Goal: Information Seeking & Learning: Check status

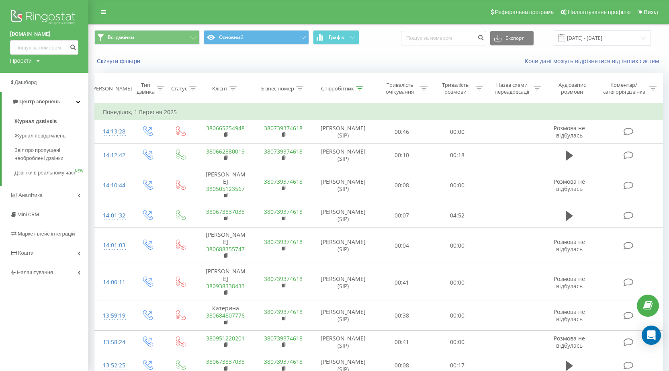
click at [36, 60] on div "Проекти [DOMAIN_NAME] [DOMAIN_NAME]" at bounding box center [25, 61] width 30 height 8
click at [31, 72] on link "[DOMAIN_NAME]" at bounding box center [36, 72] width 39 height 6
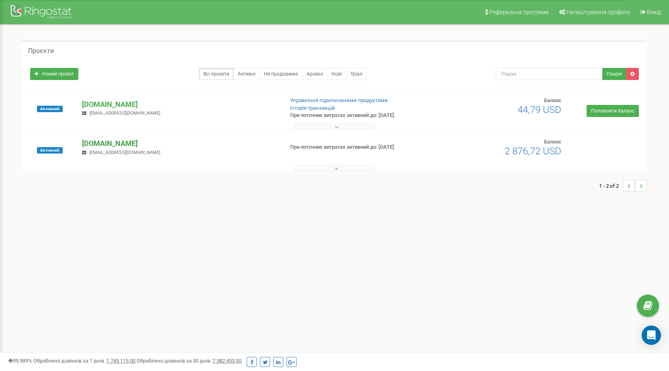
click at [116, 143] on p "[DOMAIN_NAME]" at bounding box center [179, 143] width 195 height 10
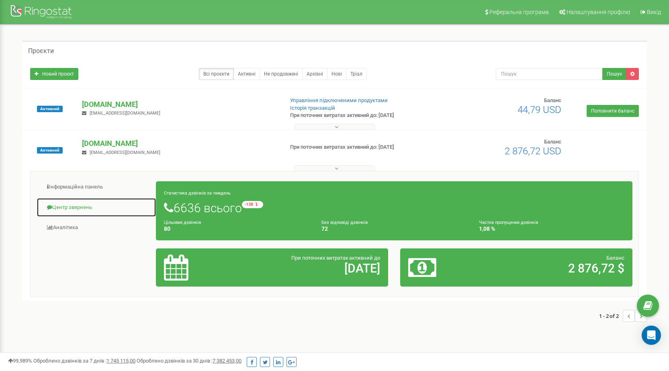
click at [61, 203] on link "Центр звернень" at bounding box center [97, 208] width 120 height 20
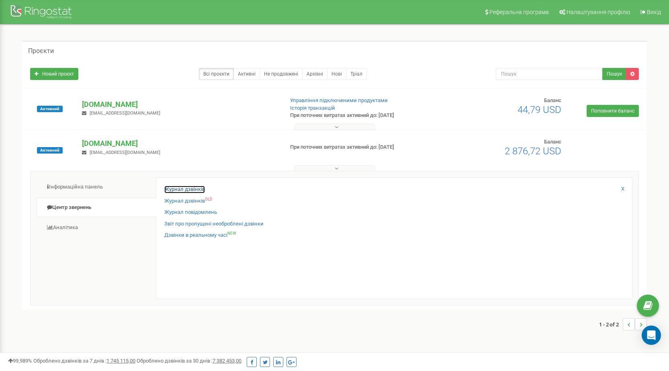
click at [177, 186] on link "Журнал дзвінків" at bounding box center [184, 190] width 41 height 8
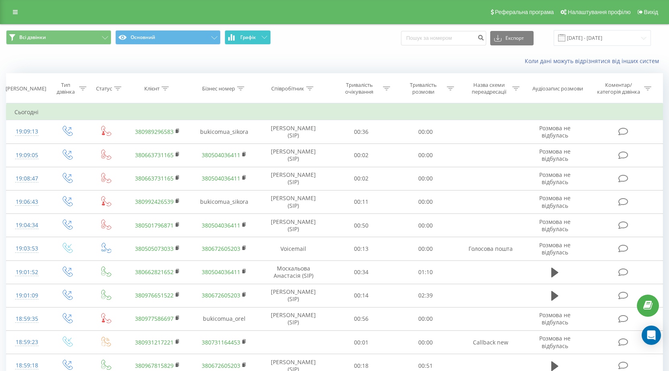
click at [265, 36] on icon at bounding box center [264, 37] width 6 height 3
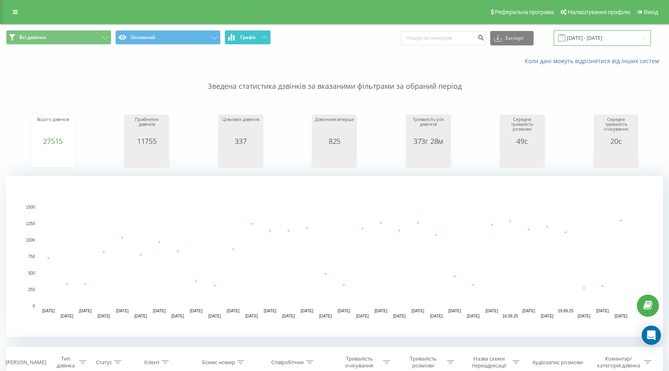
click at [582, 37] on input "22.08.2025 - 22.09.2025" at bounding box center [601, 38] width 97 height 16
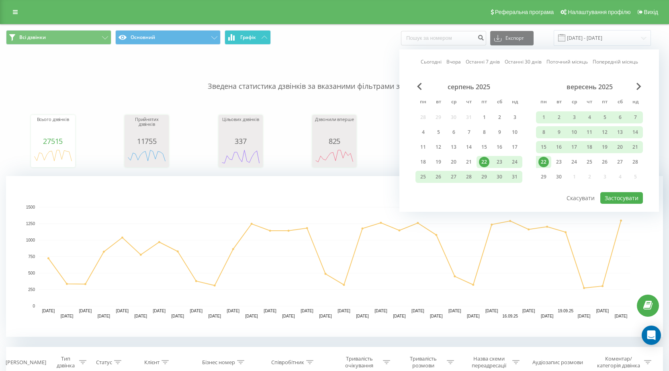
click at [544, 161] on div "22" at bounding box center [543, 162] width 10 height 10
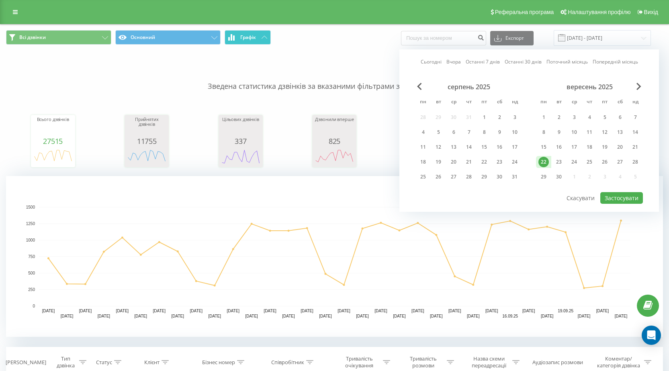
click at [544, 161] on div "22" at bounding box center [543, 162] width 10 height 10
click at [623, 197] on button "Застосувати" at bounding box center [621, 198] width 43 height 12
type input "22.09.2025 - 22.09.2025"
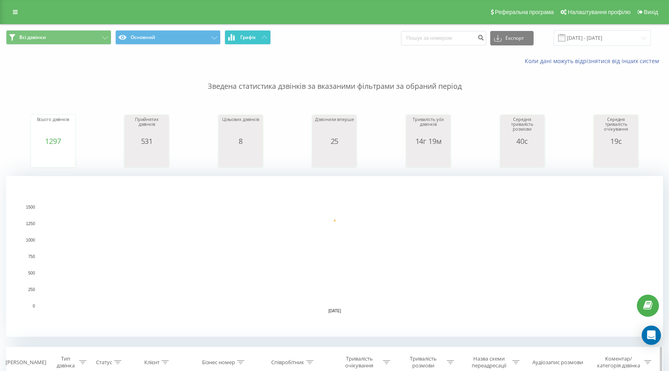
scroll to position [120, 0]
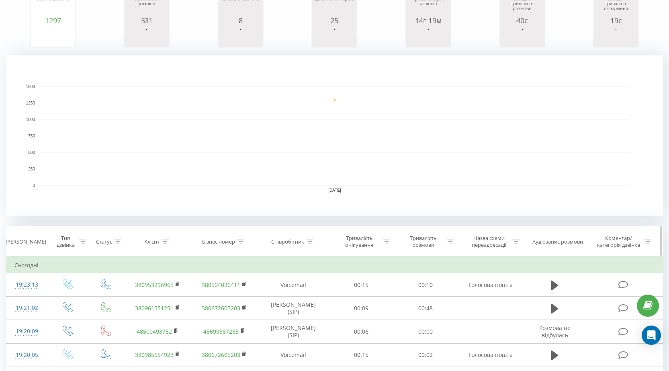
click at [312, 241] on icon at bounding box center [309, 241] width 7 height 4
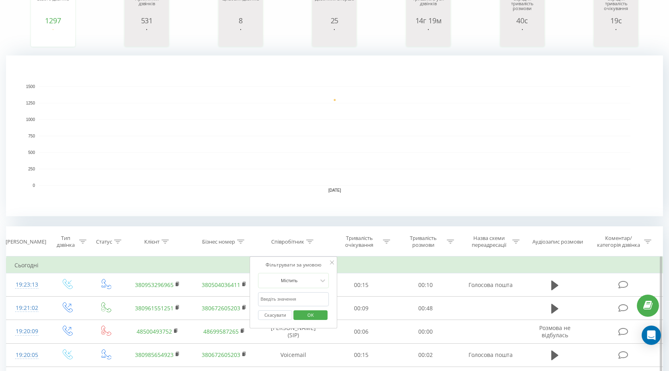
click at [288, 297] on input "text" at bounding box center [293, 299] width 71 height 14
click at [306, 311] on span "OK" at bounding box center [310, 314] width 22 height 12
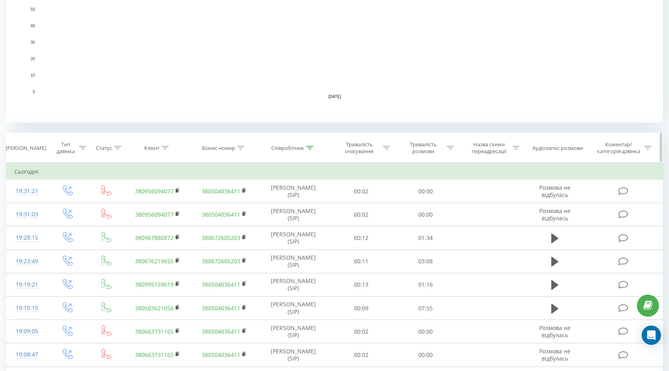
scroll to position [201, 0]
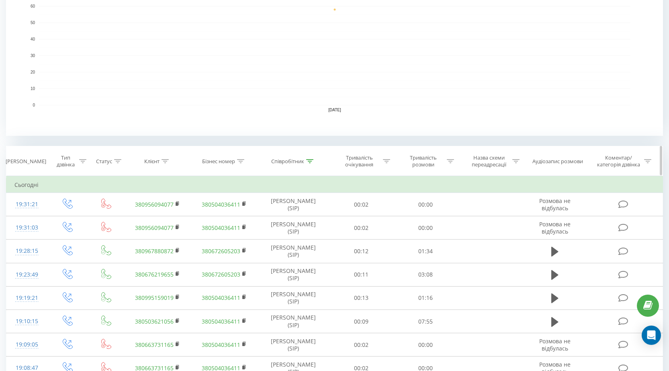
click at [312, 159] on icon at bounding box center [309, 161] width 7 height 4
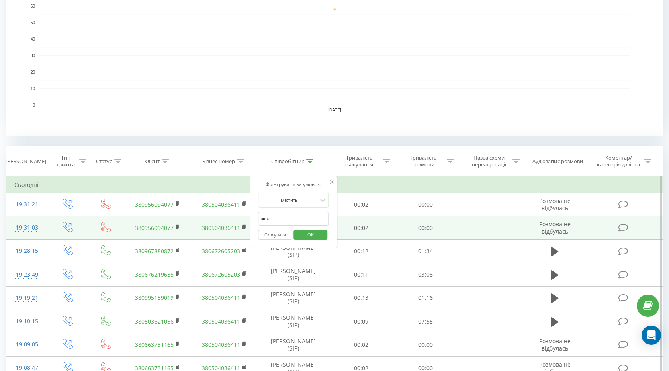
drag, startPoint x: 283, startPoint y: 220, endPoint x: 228, endPoint y: 221, distance: 55.0
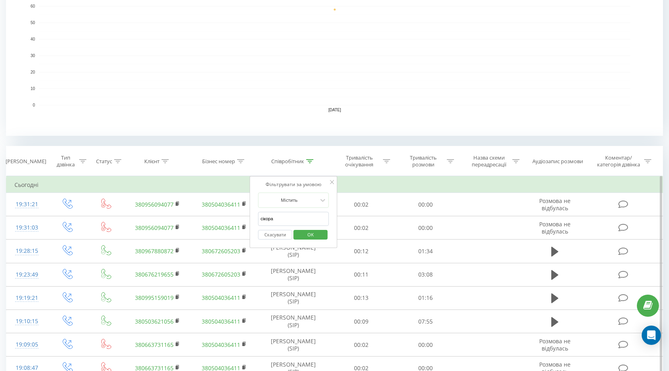
click at [310, 233] on span "OK" at bounding box center [310, 234] width 22 height 12
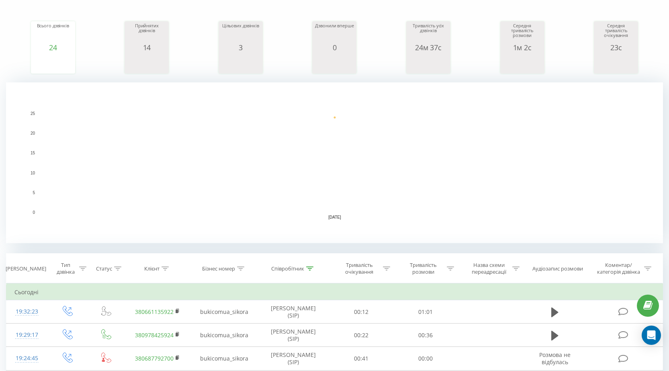
scroll to position [161, 0]
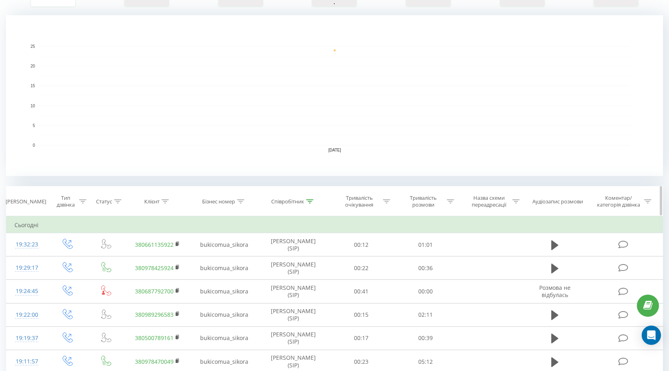
click at [311, 201] on icon at bounding box center [309, 201] width 7 height 4
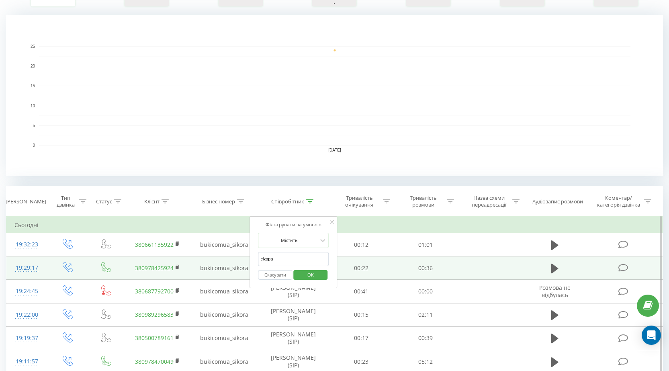
drag, startPoint x: 279, startPoint y: 259, endPoint x: 241, endPoint y: 261, distance: 38.2
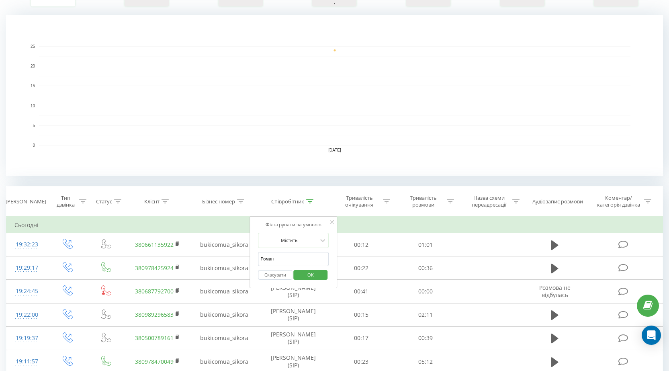
click at [320, 273] on span "OK" at bounding box center [310, 274] width 22 height 12
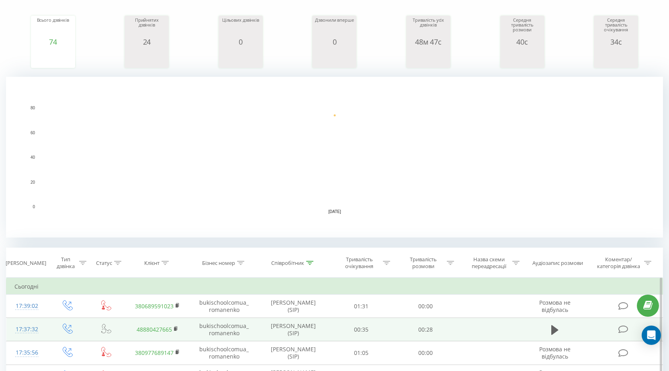
scroll to position [161, 0]
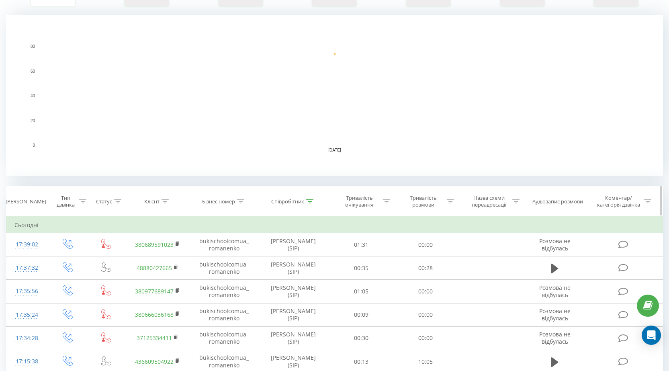
click at [310, 202] on icon at bounding box center [309, 201] width 7 height 4
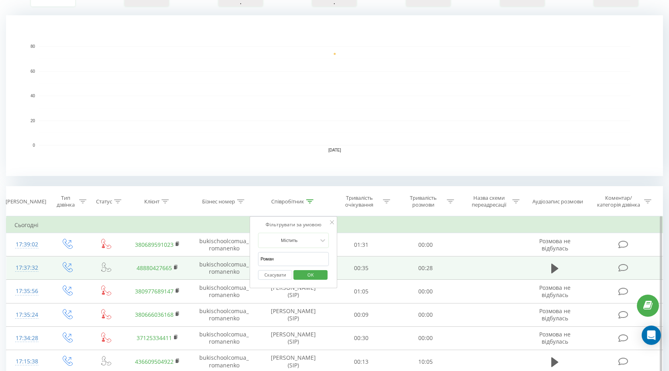
drag, startPoint x: 285, startPoint y: 261, endPoint x: 239, endPoint y: 261, distance: 46.2
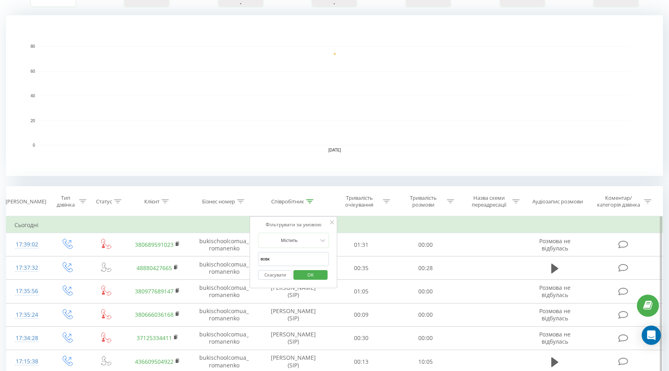
type input "вовк"
click at [265, 249] on form "Містить вовк Скасувати OK" at bounding box center [293, 258] width 71 height 51
click at [320, 272] on span "OK" at bounding box center [310, 274] width 22 height 12
